Goal: Book appointment/travel/reservation

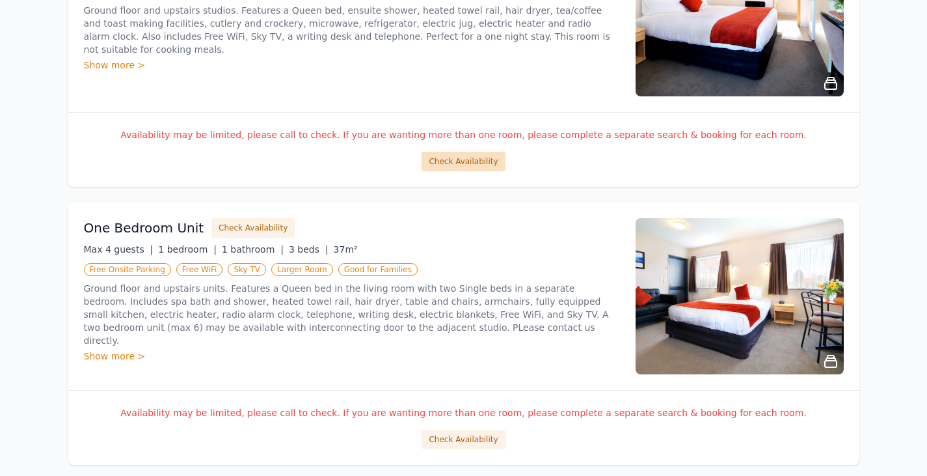
scroll to position [455, 0]
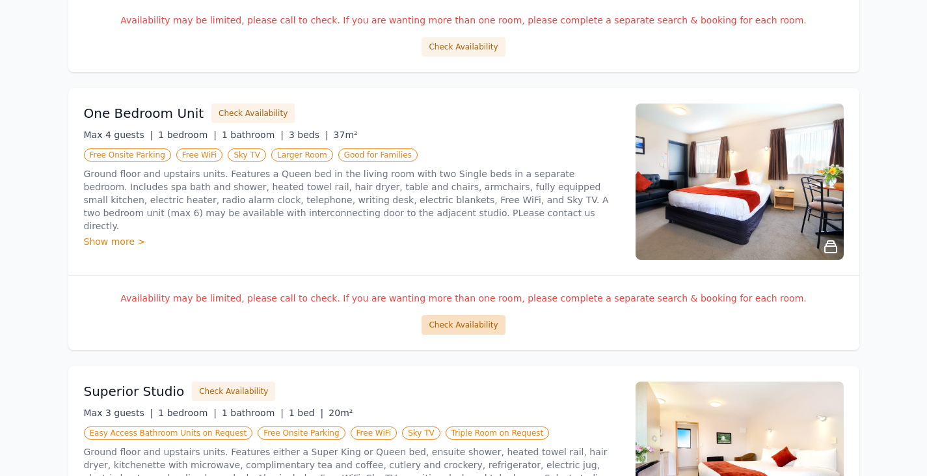
click at [470, 331] on button "Check Availability" at bounding box center [463, 325] width 83 height 20
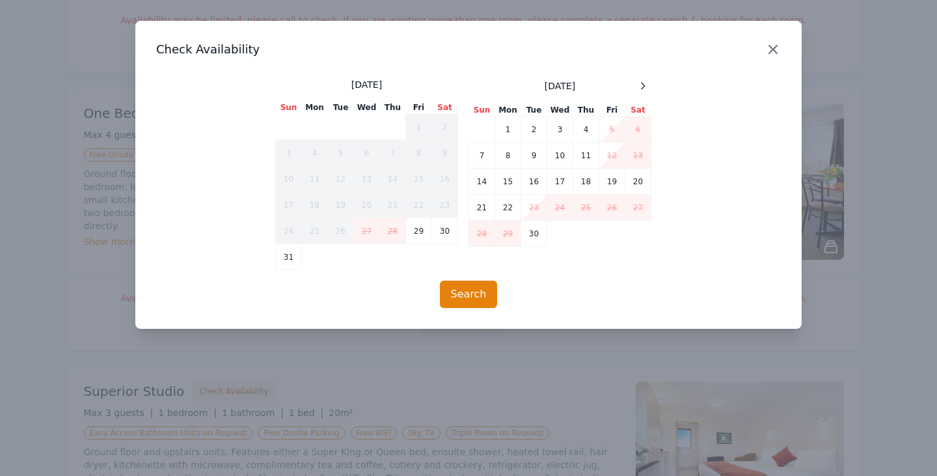
click at [778, 50] on icon "button" at bounding box center [773, 50] width 16 height 16
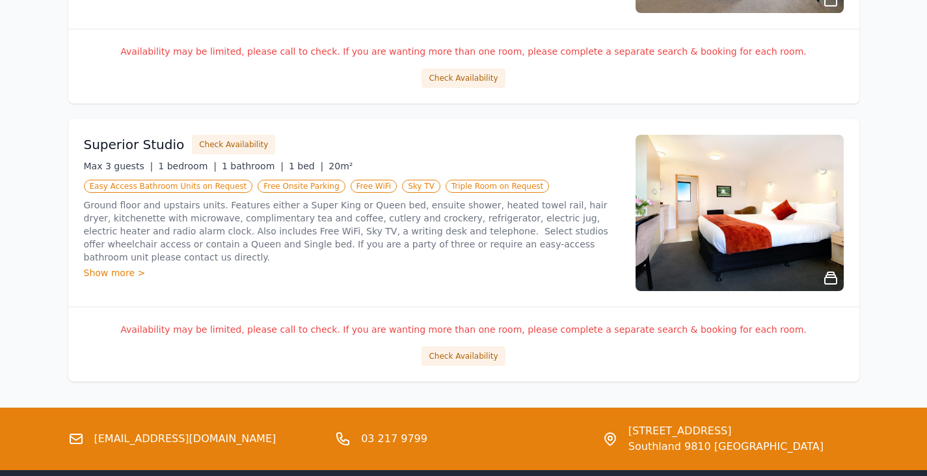
scroll to position [716, 0]
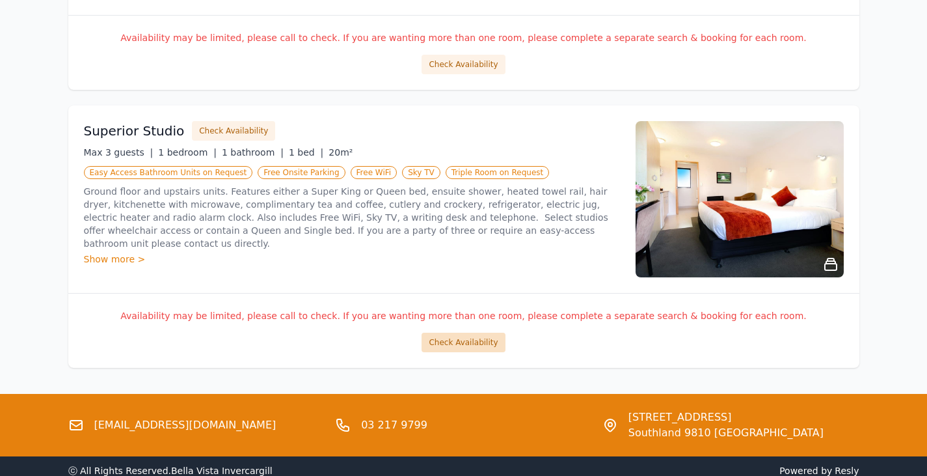
click at [471, 342] on button "Check Availability" at bounding box center [463, 342] width 83 height 20
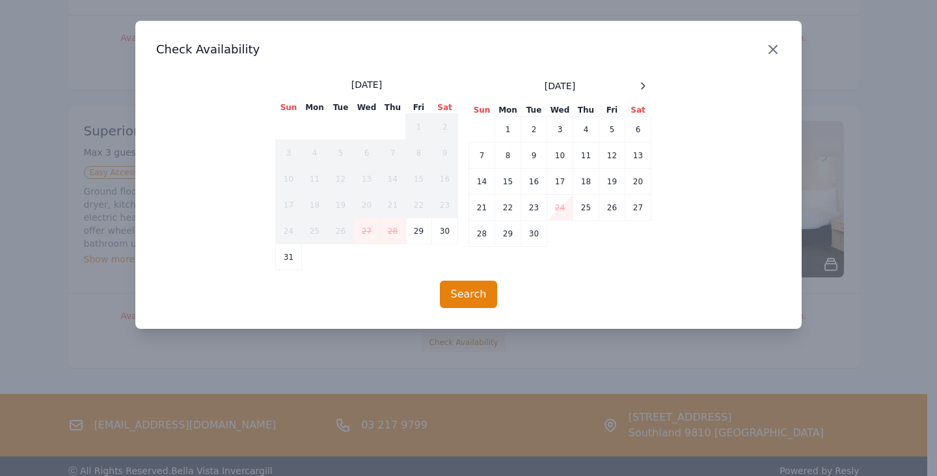
click at [779, 49] on icon "button" at bounding box center [773, 50] width 16 height 16
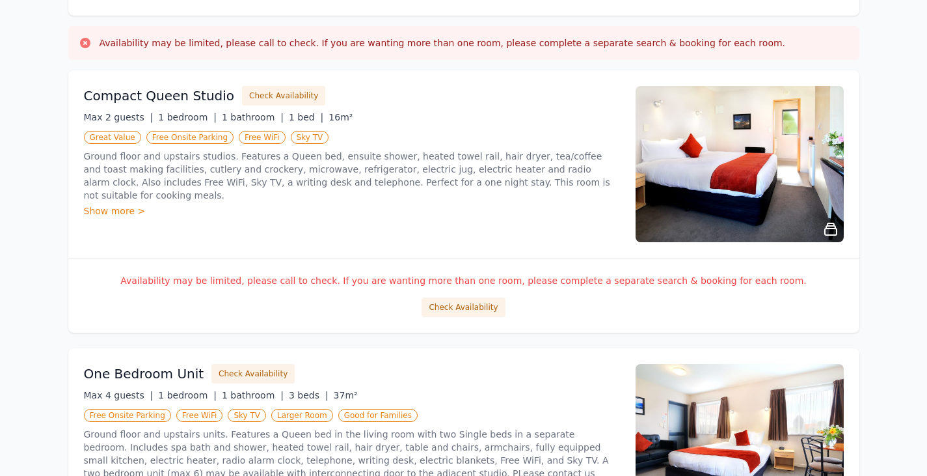
scroll to position [130, 0]
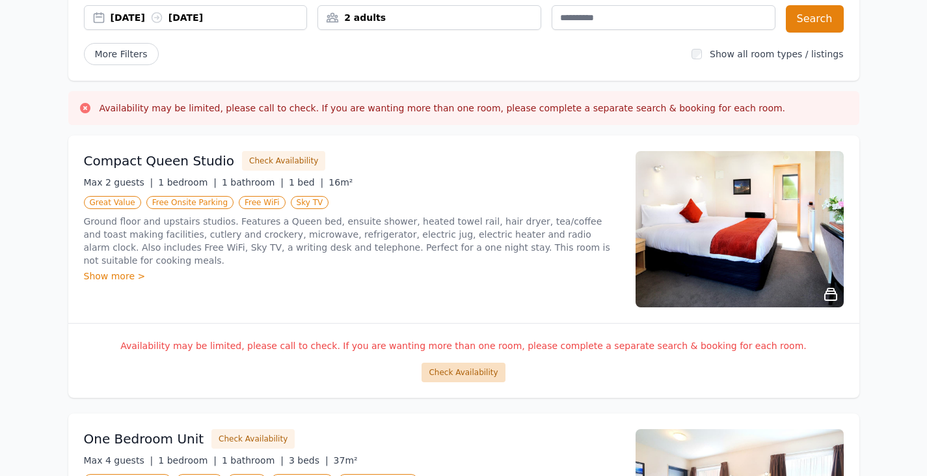
click at [465, 371] on button "Check Availability" at bounding box center [463, 372] width 83 height 20
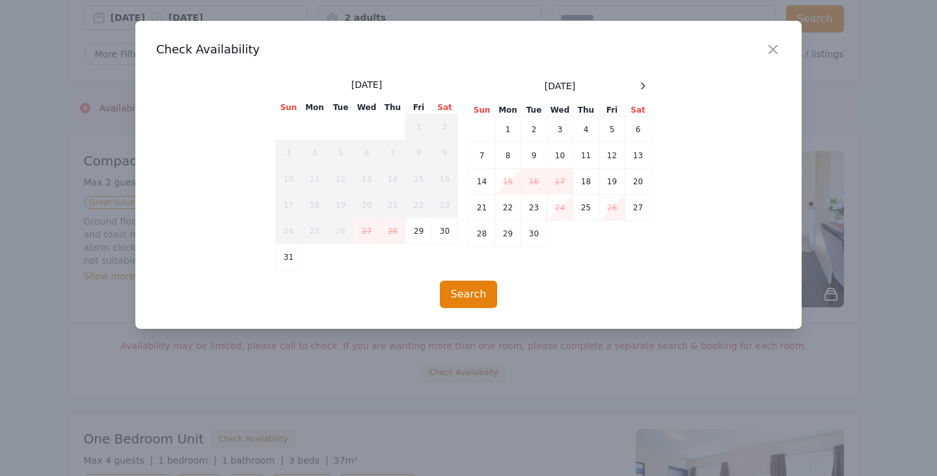
click at [867, 163] on div at bounding box center [468, 238] width 937 height 476
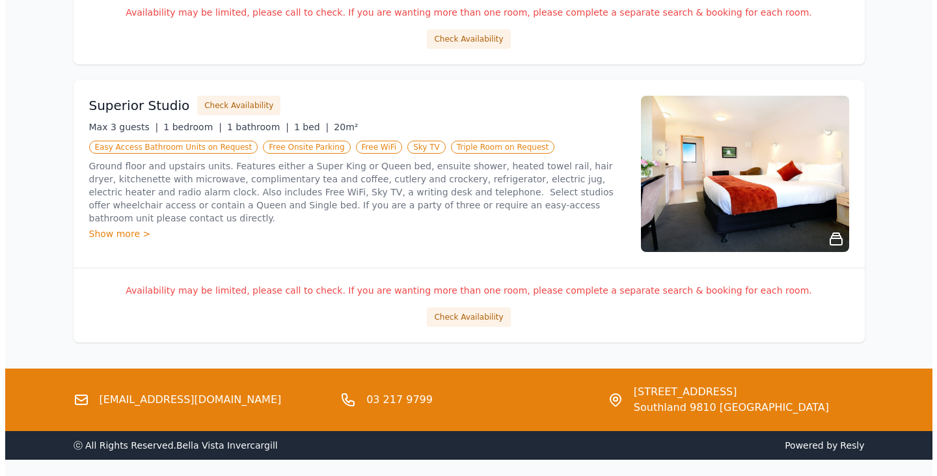
scroll to position [787, 0]
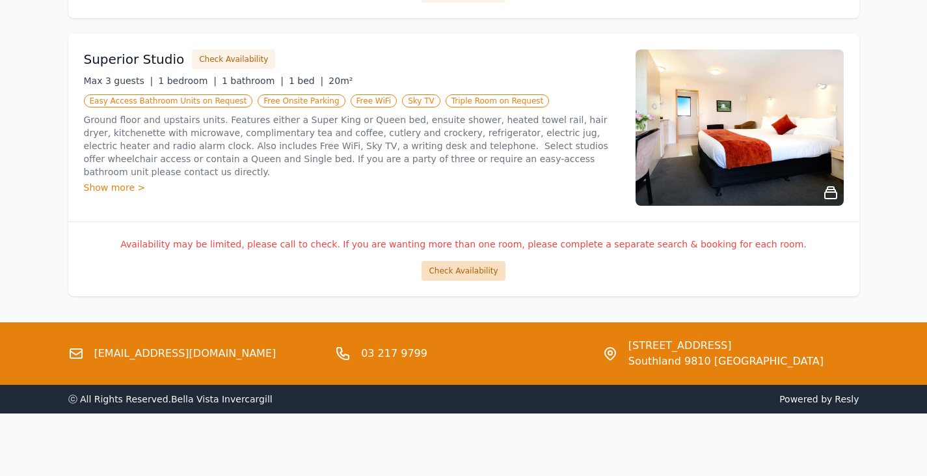
click at [476, 276] on button "Check Availability" at bounding box center [463, 271] width 83 height 20
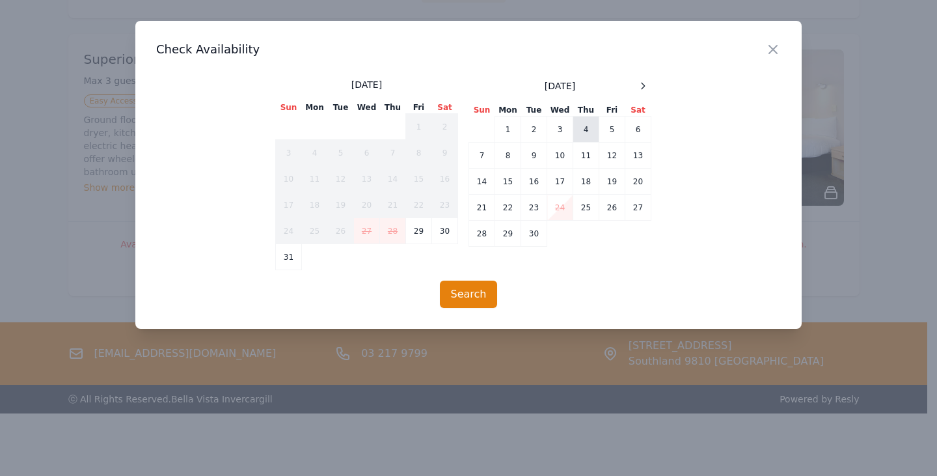
click at [587, 127] on td "4" at bounding box center [586, 129] width 26 height 26
click at [644, 87] on icon at bounding box center [643, 86] width 10 height 10
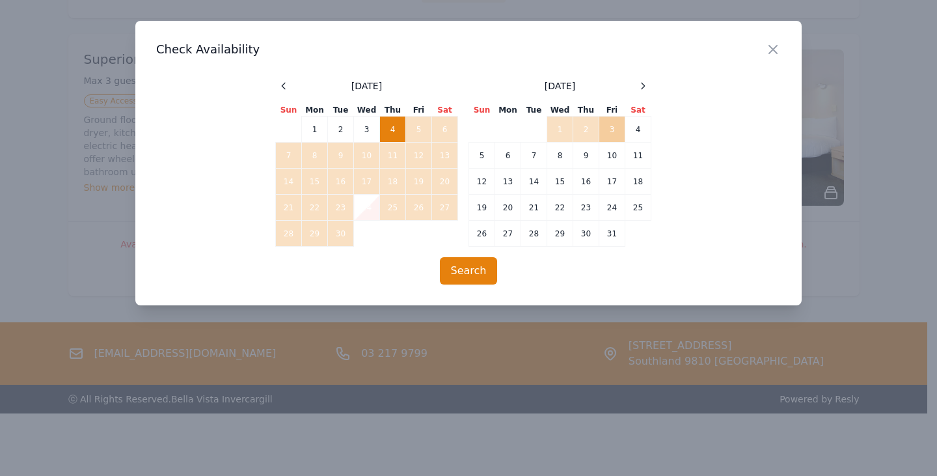
click at [614, 127] on td "3" at bounding box center [612, 129] width 26 height 26
click at [476, 267] on button "Search" at bounding box center [469, 270] width 58 height 27
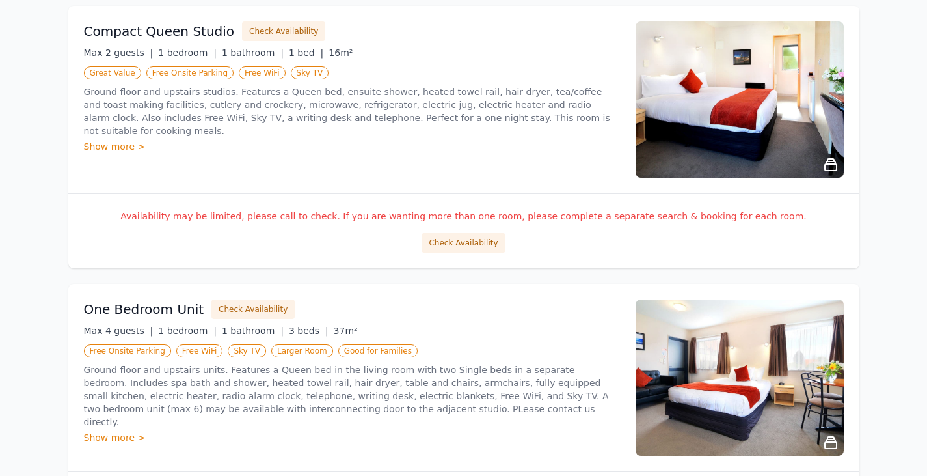
scroll to position [260, 0]
